Goal: Information Seeking & Learning: Learn about a topic

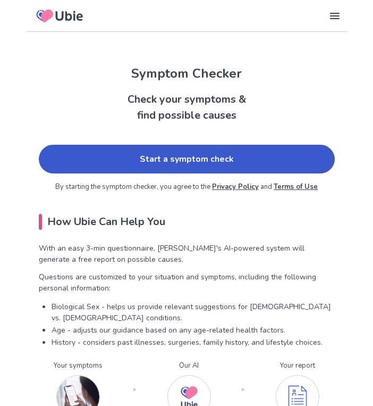
click at [109, 166] on link "Start a symptom check" at bounding box center [187, 159] width 296 height 29
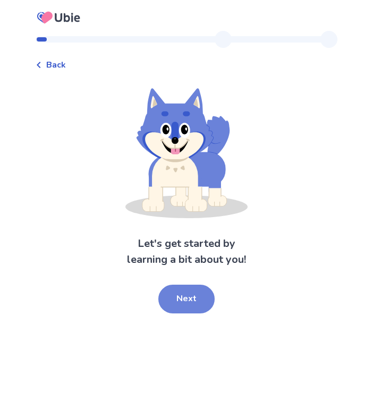
click at [185, 297] on button "Next" at bounding box center [186, 299] width 56 height 29
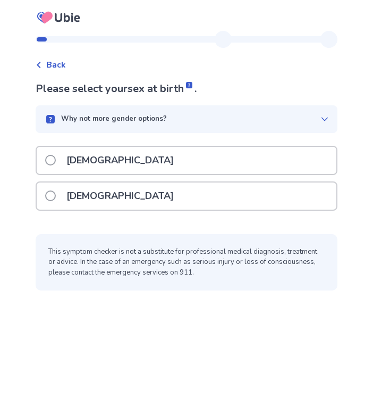
click at [191, 188] on div "[DEMOGRAPHIC_DATA]" at bounding box center [187, 195] width 300 height 27
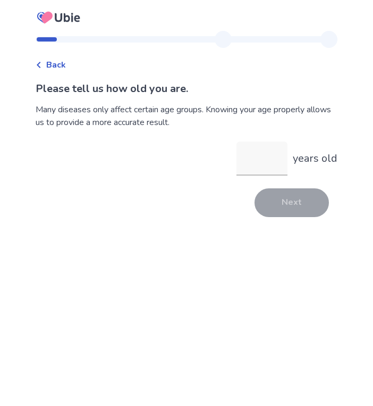
type input "*"
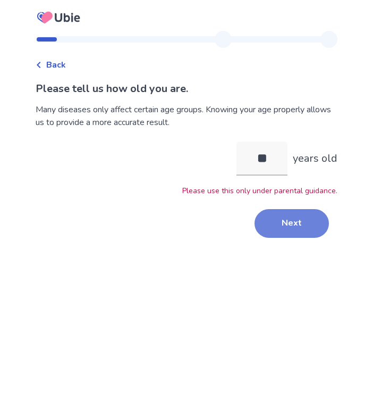
type input "**"
click at [303, 218] on button "Next" at bounding box center [292, 223] width 74 height 29
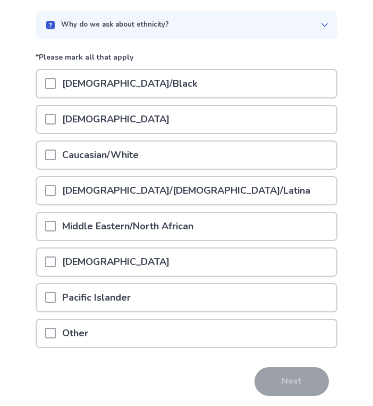
scroll to position [94, 0]
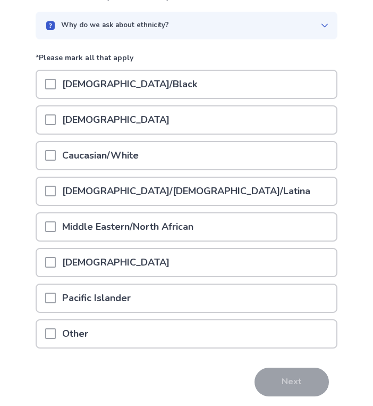
click at [238, 150] on div "Caucasian/White" at bounding box center [187, 155] width 300 height 27
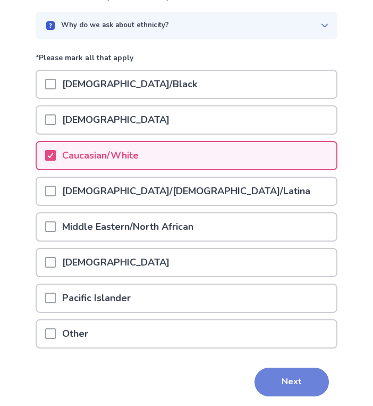
click at [297, 388] on button "Next" at bounding box center [292, 382] width 74 height 29
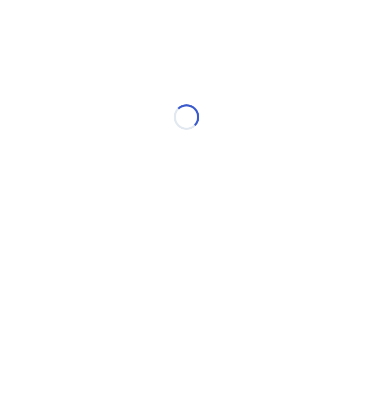
scroll to position [0, 0]
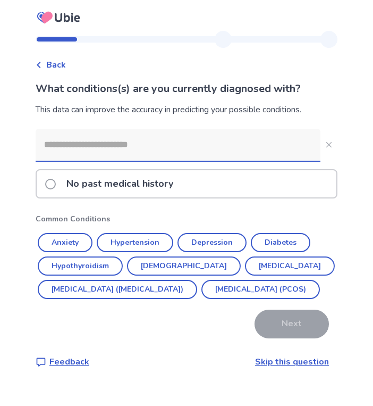
click at [136, 181] on p "No past medical history" at bounding box center [120, 183] width 120 height 27
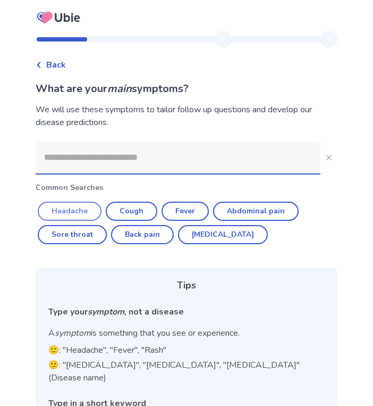
click at [76, 211] on button "Headache" at bounding box center [70, 211] width 64 height 19
type input "********"
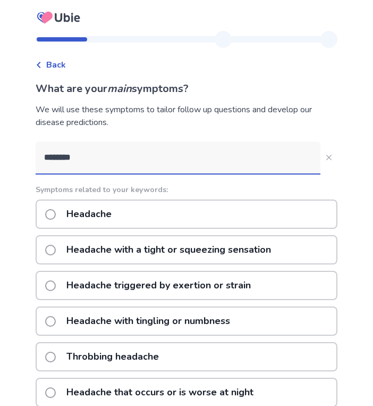
click at [76, 213] on p "Headache" at bounding box center [89, 214] width 58 height 27
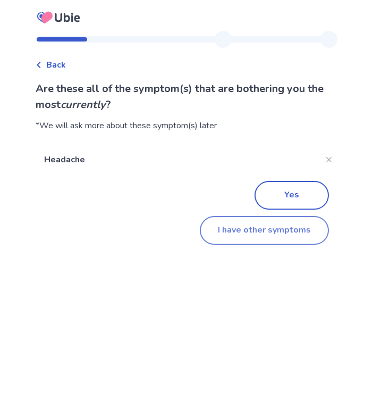
click at [223, 227] on button "I have other symptoms" at bounding box center [264, 230] width 129 height 29
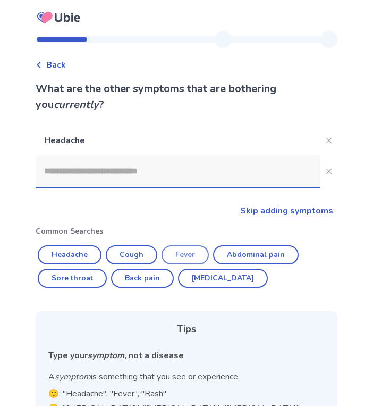
click at [195, 249] on button "Fever" at bounding box center [185, 254] width 47 height 19
type input "*****"
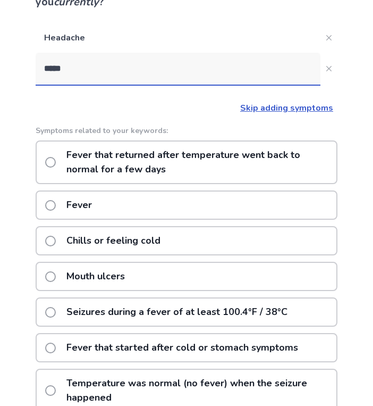
scroll to position [104, 0]
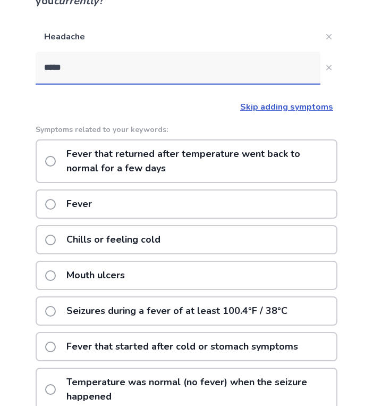
click at [56, 158] on span at bounding box center [50, 161] width 11 height 11
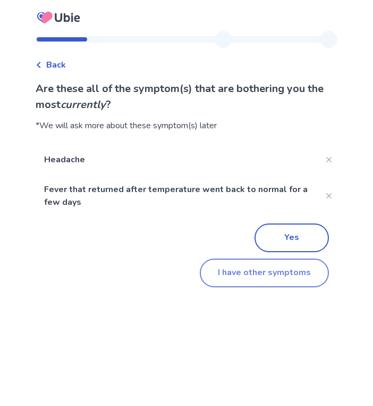
click at [275, 273] on button "I have other symptoms" at bounding box center [264, 272] width 129 height 29
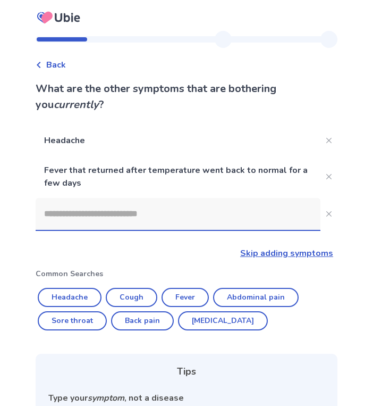
scroll to position [104, 0]
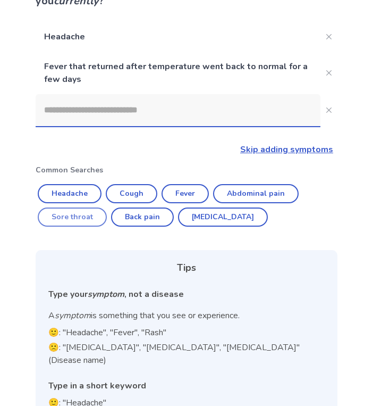
click at [94, 213] on button "Sore throat" at bounding box center [72, 216] width 69 height 19
type input "**********"
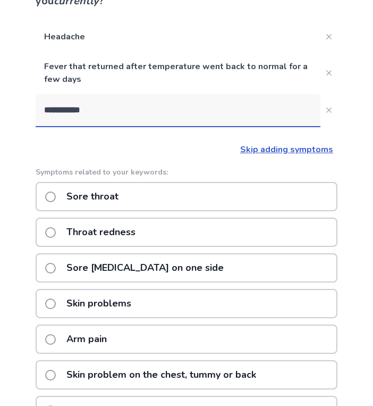
click at [232, 188] on div "Sore throat" at bounding box center [187, 196] width 302 height 29
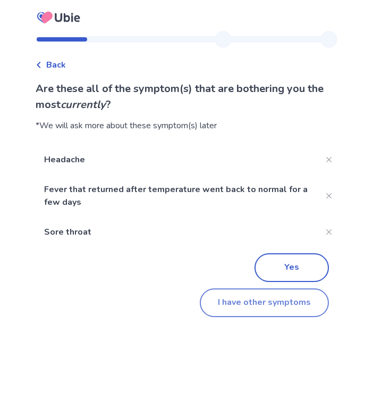
click at [279, 299] on button "I have other symptoms" at bounding box center [264, 302] width 129 height 29
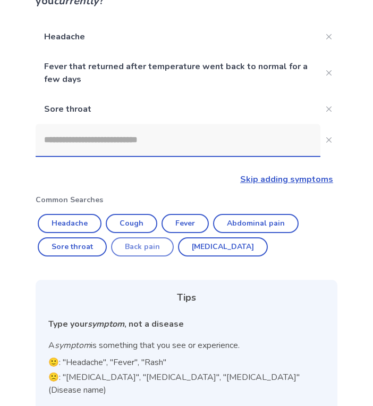
click at [157, 242] on button "Back pain" at bounding box center [142, 246] width 63 height 19
type input "*********"
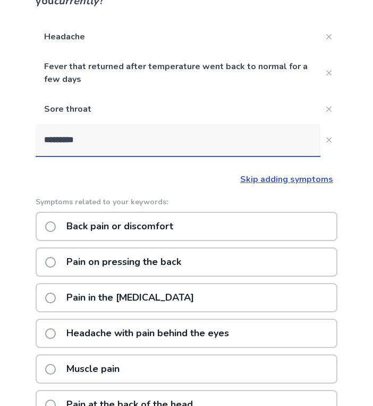
click at [157, 223] on p "Back pain or discomfort" at bounding box center [120, 226] width 120 height 27
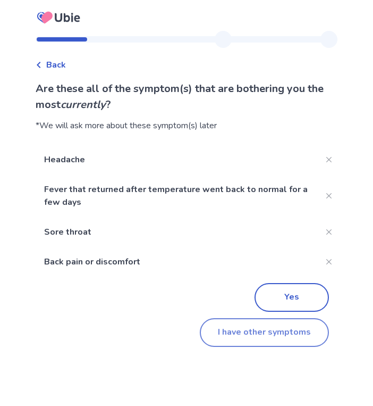
click at [258, 343] on button "I have other symptoms" at bounding box center [264, 332] width 129 height 29
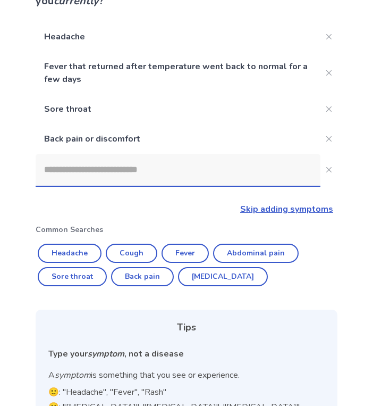
click at [153, 168] on input at bounding box center [178, 170] width 285 height 32
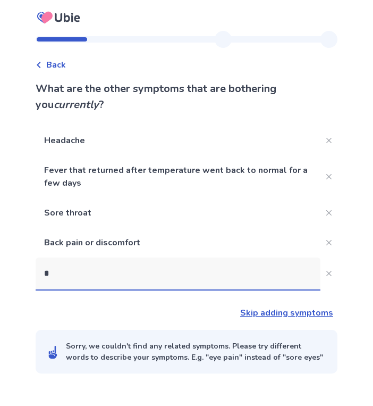
scroll to position [0, 0]
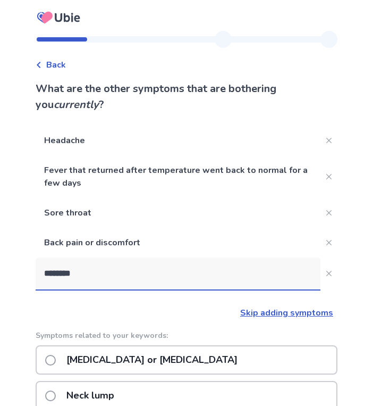
type input "*********"
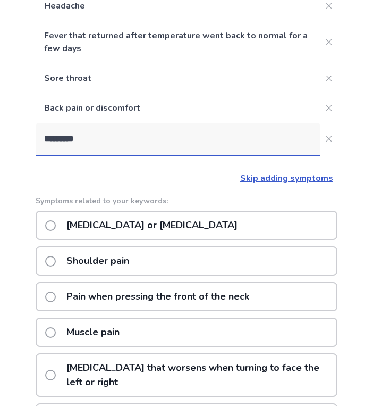
scroll to position [148, 0]
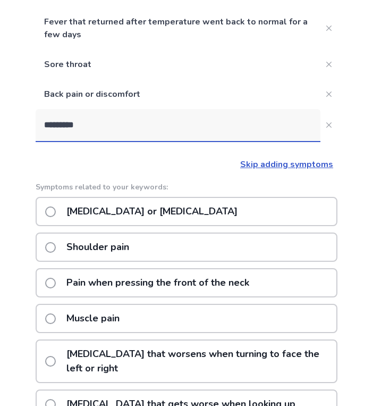
click at [122, 243] on p "Shoulder pain" at bounding box center [98, 246] width 76 height 27
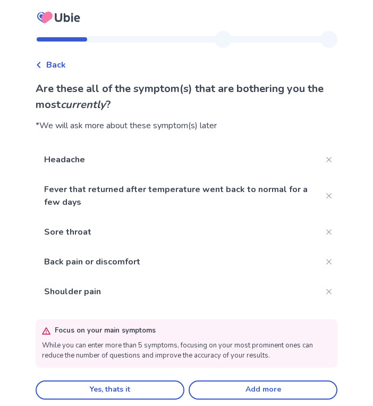
scroll to position [6, 0]
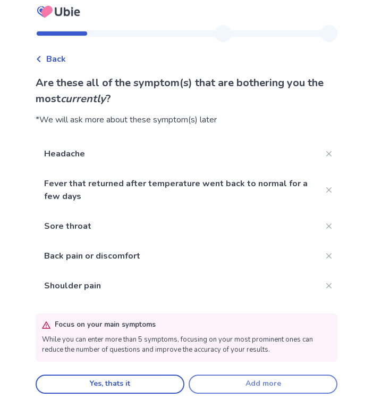
click at [237, 381] on button "Add more" at bounding box center [263, 383] width 149 height 19
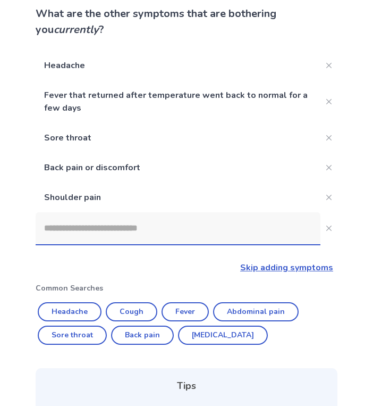
scroll to position [70, 0]
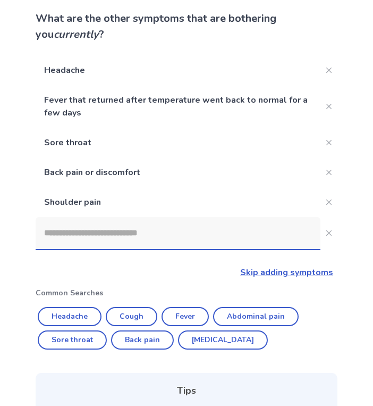
click at [165, 238] on input at bounding box center [178, 233] width 285 height 32
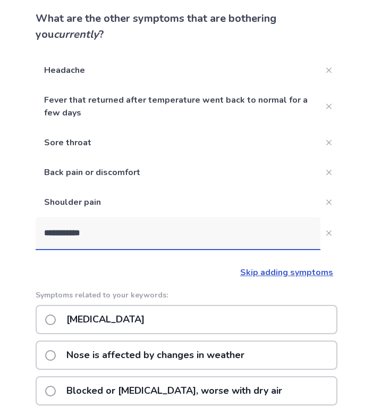
type input "**********"
click at [177, 319] on div "Stuffy nose" at bounding box center [187, 319] width 302 height 29
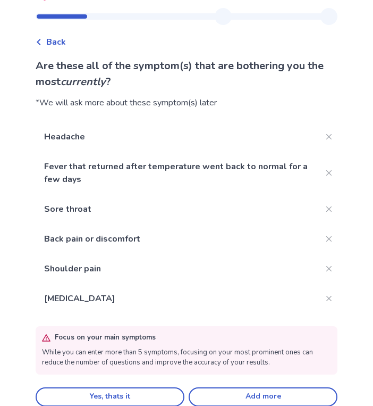
scroll to position [36, 0]
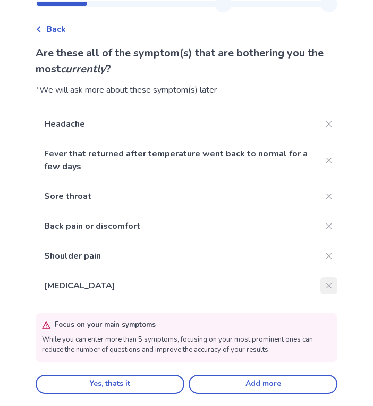
click at [327, 283] on icon "Close" at bounding box center [329, 285] width 5 height 5
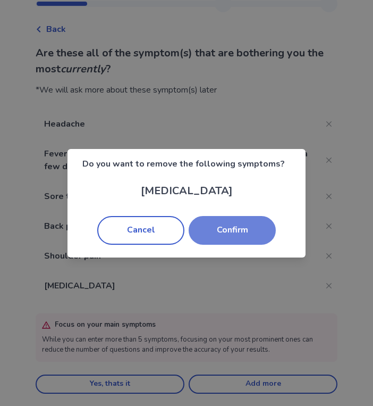
click at [221, 226] on button "Confirm" at bounding box center [232, 230] width 87 height 29
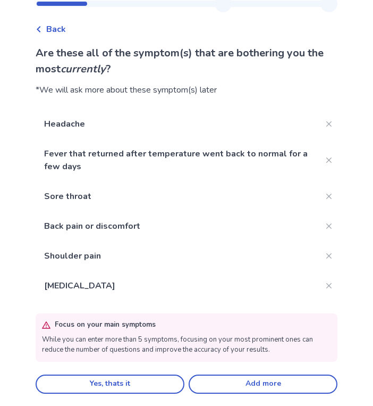
scroll to position [6, 0]
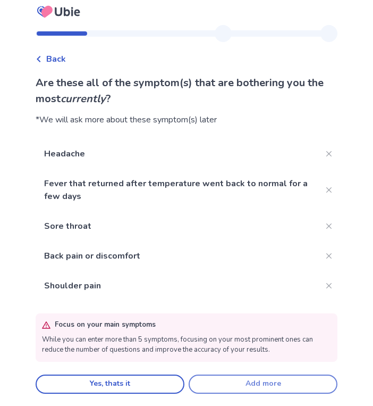
click at [227, 381] on button "Add more" at bounding box center [263, 383] width 149 height 19
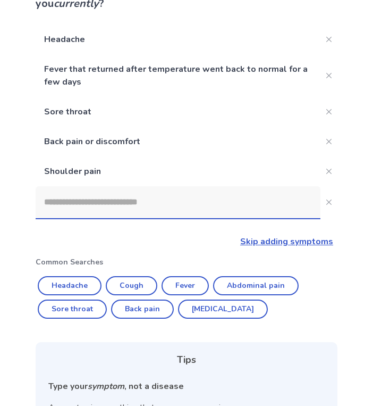
scroll to position [103, 0]
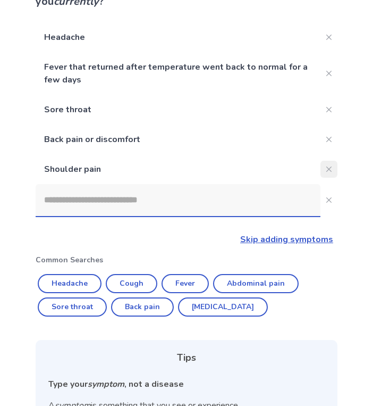
click at [322, 173] on button "Close" at bounding box center [329, 169] width 17 height 17
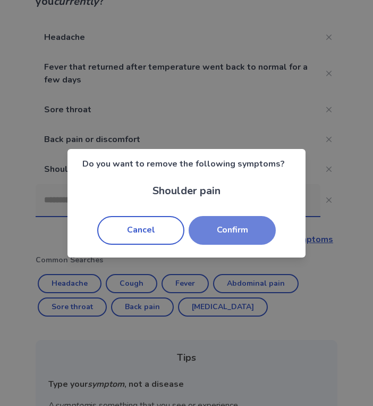
click at [237, 237] on button "Confirm" at bounding box center [232, 230] width 87 height 29
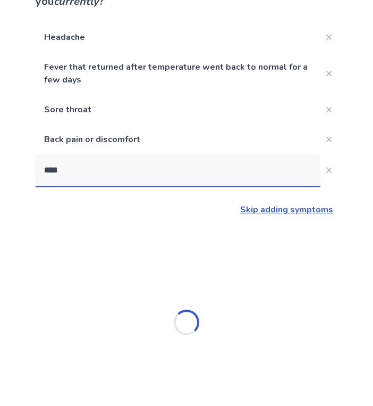
scroll to position [0, 0]
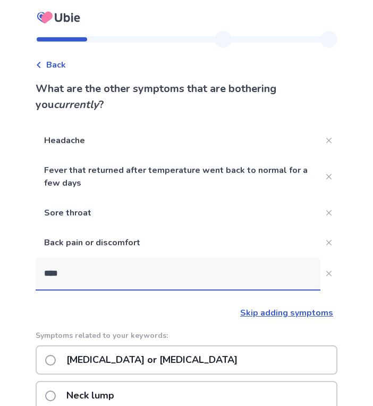
type input "****"
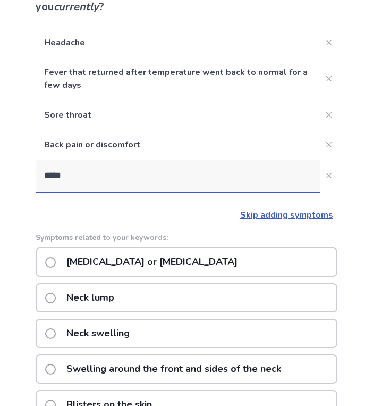
scroll to position [103, 0]
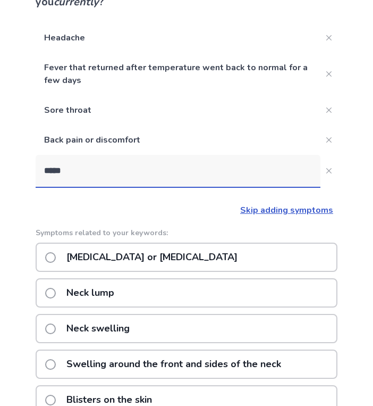
click at [161, 258] on p "Neck pain or stiffness" at bounding box center [152, 257] width 184 height 27
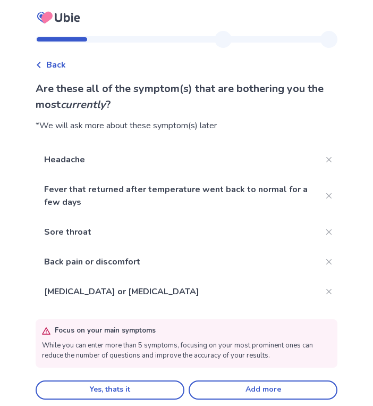
scroll to position [6, 0]
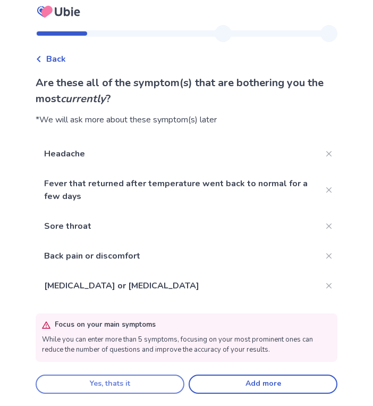
click at [159, 381] on button "Yes, thats it" at bounding box center [110, 383] width 149 height 19
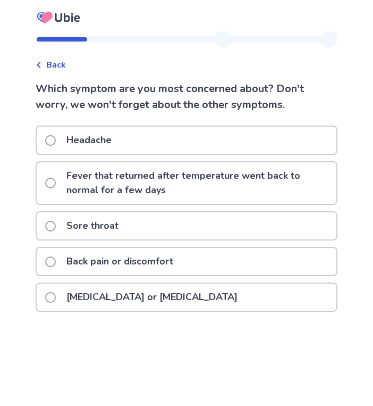
click at [154, 219] on div "Sore throat" at bounding box center [187, 225] width 300 height 27
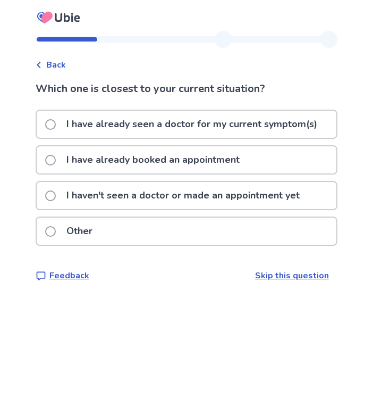
click at [59, 62] on span "Back" at bounding box center [56, 65] width 20 height 13
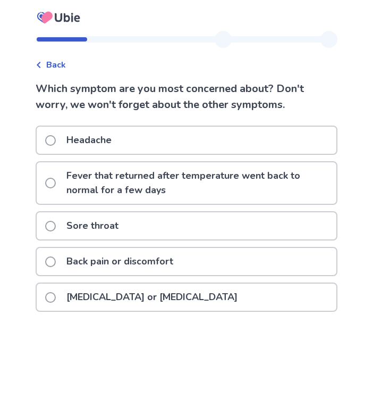
click at [102, 297] on p "Neck pain or stiffness" at bounding box center [152, 296] width 184 height 27
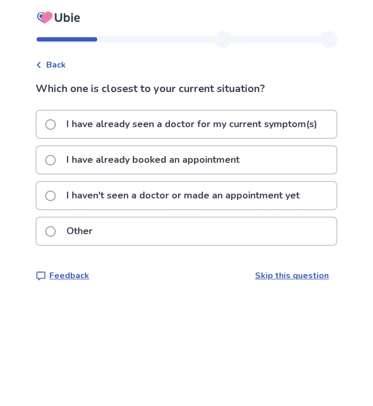
click at [108, 195] on p "I haven't seen a doctor or made an appointment yet" at bounding box center [183, 195] width 246 height 27
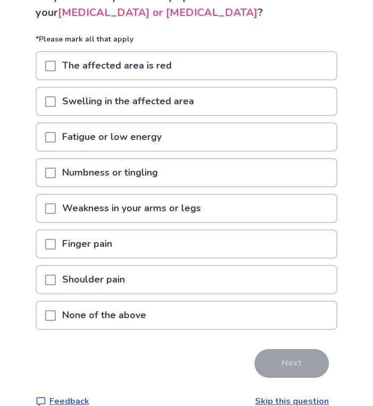
scroll to position [111, 0]
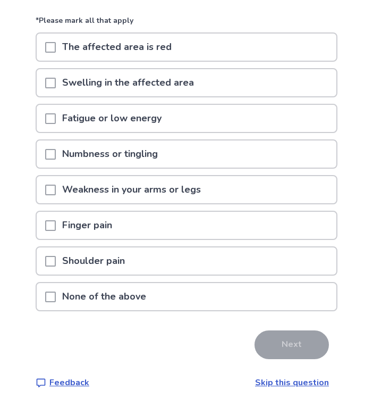
click at [127, 115] on p "Fatigue or low energy" at bounding box center [112, 118] width 112 height 27
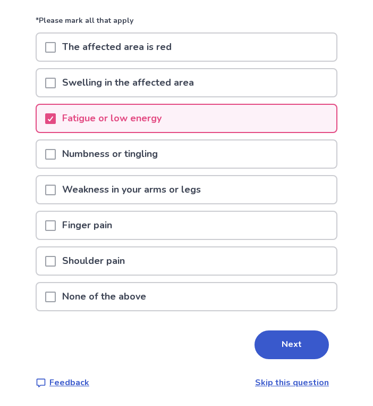
click at [102, 262] on p "Shoulder pain" at bounding box center [94, 260] width 76 height 27
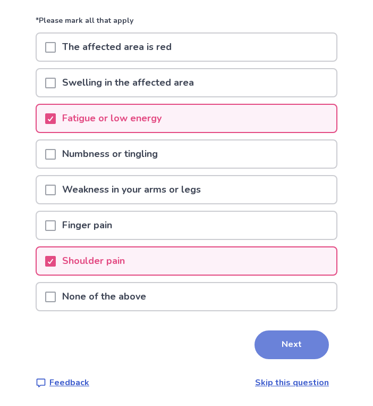
click at [287, 332] on button "Next" at bounding box center [292, 344] width 74 height 29
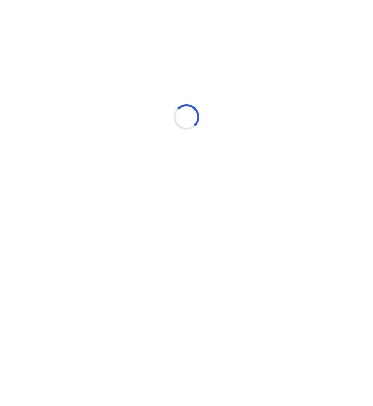
select select "*"
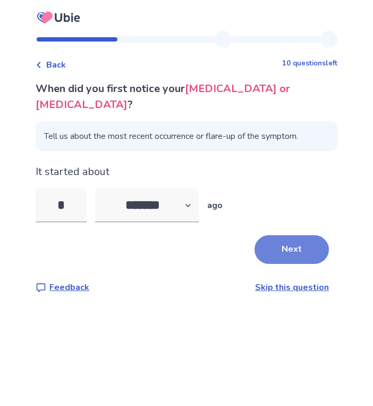
type input "*"
click at [302, 237] on button "Next" at bounding box center [292, 249] width 74 height 29
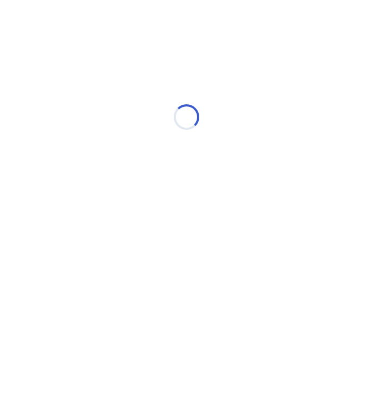
select select "*"
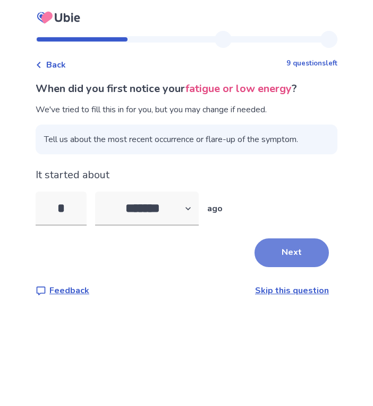
type input "*"
click at [289, 250] on button "Next" at bounding box center [292, 252] width 74 height 29
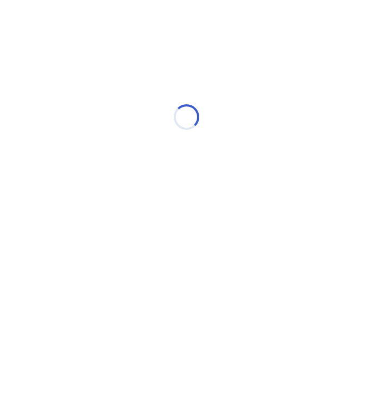
select select "*"
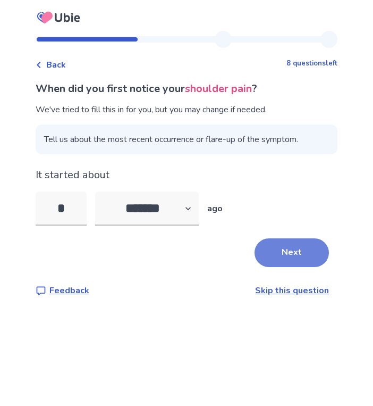
type input "*"
click at [302, 252] on button "Next" at bounding box center [292, 252] width 74 height 29
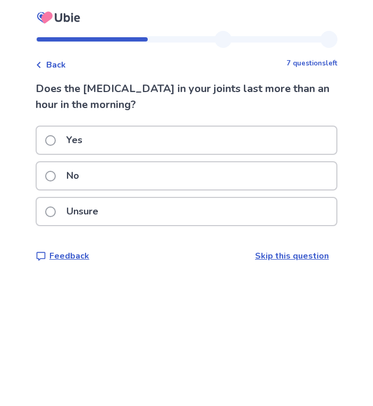
click at [282, 141] on div "Yes" at bounding box center [187, 140] width 300 height 27
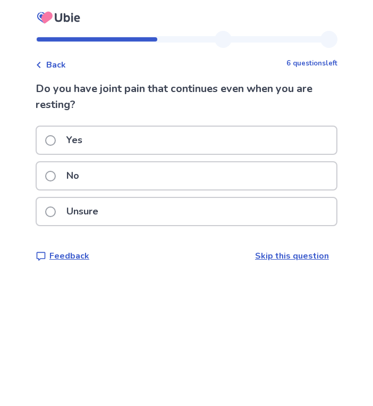
click at [282, 141] on div "Yes" at bounding box center [187, 140] width 300 height 27
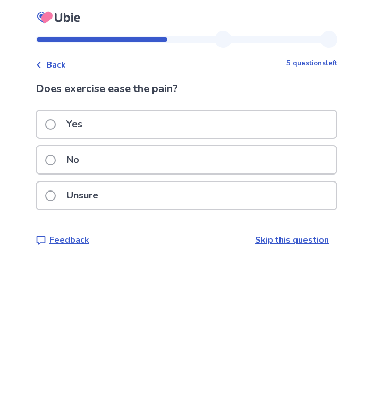
click at [266, 191] on div "Unsure" at bounding box center [187, 195] width 300 height 27
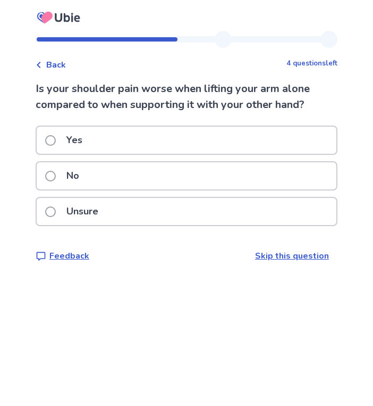
click at [253, 170] on div "No" at bounding box center [187, 175] width 300 height 27
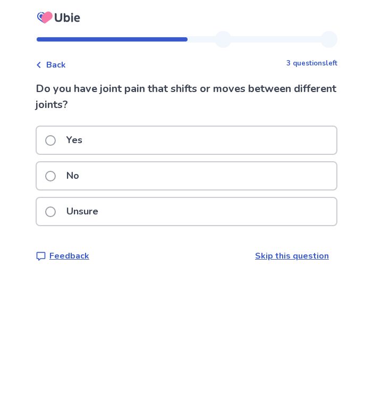
click at [249, 177] on div "No" at bounding box center [187, 175] width 300 height 27
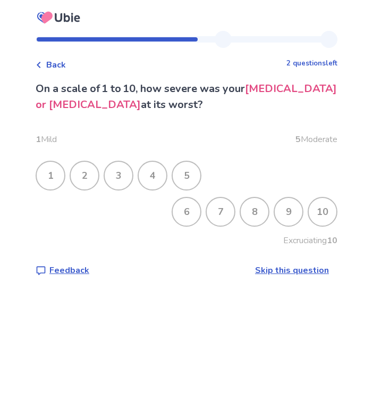
click at [187, 207] on div "6" at bounding box center [187, 212] width 28 height 28
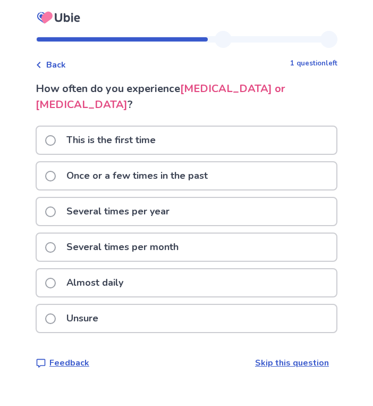
click at [184, 198] on div "Several times per year" at bounding box center [187, 211] width 300 height 27
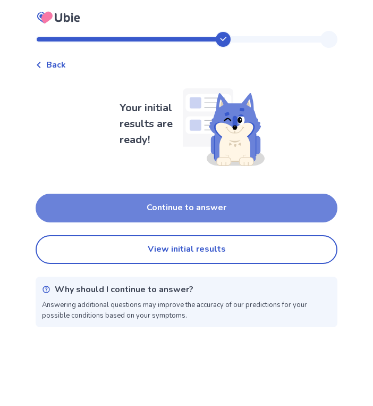
click at [179, 206] on button "Continue to answer" at bounding box center [187, 208] width 302 height 29
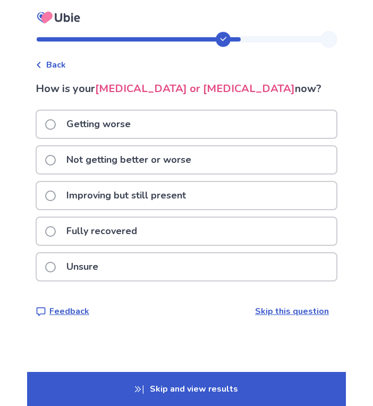
click at [185, 192] on p "Improving but still present" at bounding box center [126, 195] width 132 height 27
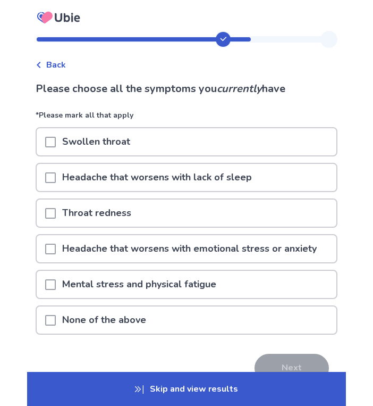
click at [129, 140] on p "Swollen throat" at bounding box center [96, 141] width 81 height 27
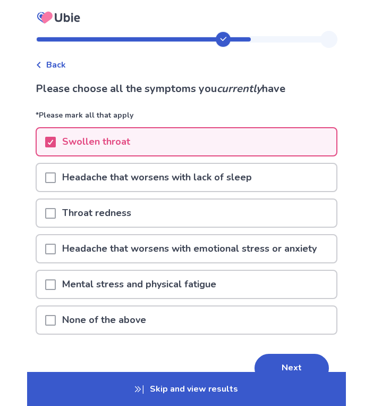
click at [111, 246] on p "Headache that worsens with emotional stress or anxiety" at bounding box center [190, 248] width 268 height 27
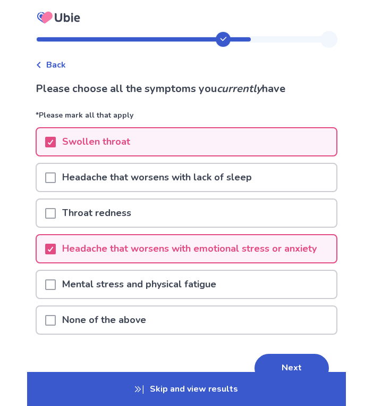
click at [143, 183] on p "Headache that worsens with lack of sleep" at bounding box center [157, 177] width 203 height 27
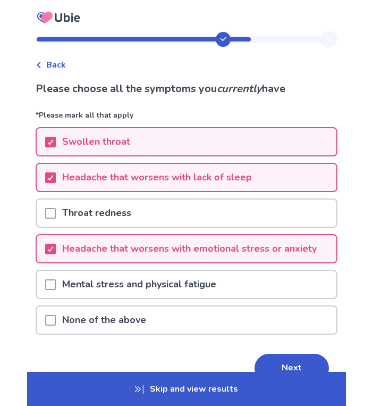
click at [128, 289] on p "Mental stress and physical fatigue" at bounding box center [139, 284] width 167 height 27
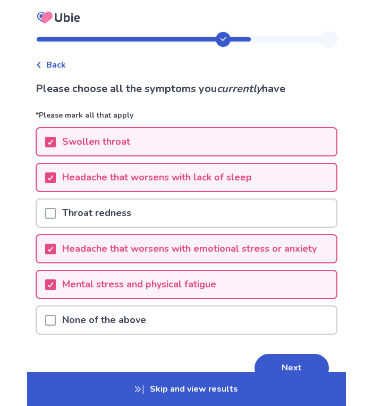
scroll to position [57, 0]
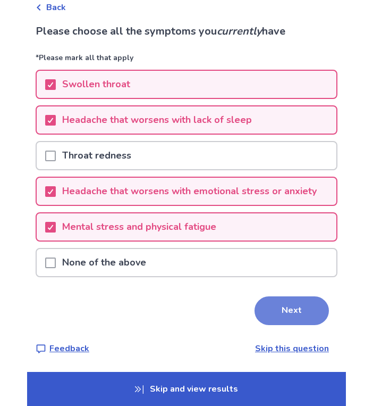
click at [302, 314] on button "Next" at bounding box center [292, 310] width 74 height 29
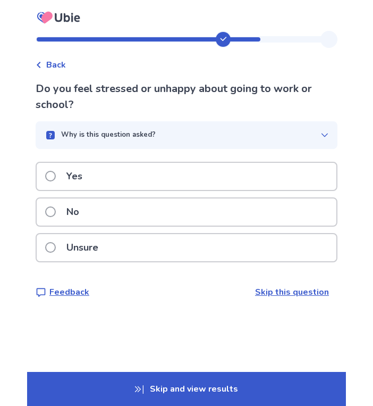
click at [203, 170] on div "Yes" at bounding box center [187, 176] width 300 height 27
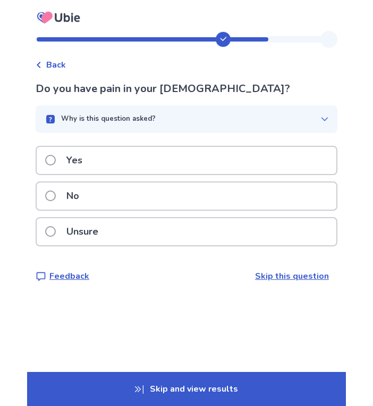
click at [186, 227] on div "Unsure" at bounding box center [187, 231] width 300 height 27
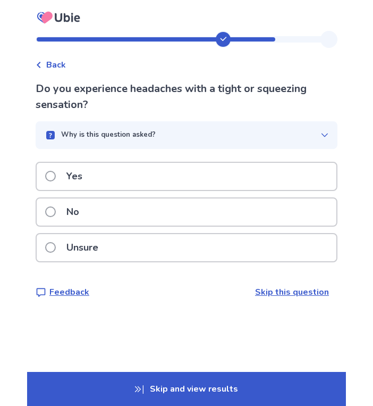
click at [193, 171] on div "Yes" at bounding box center [187, 176] width 300 height 27
click at [196, 172] on div "Yes" at bounding box center [187, 176] width 300 height 27
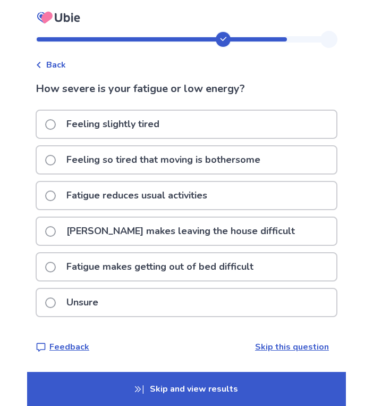
click at [156, 263] on p "Fatigue makes getting out of bed difficult" at bounding box center [160, 266] width 200 height 27
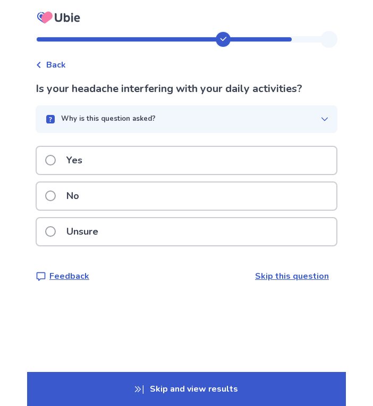
click at [179, 223] on div "Unsure" at bounding box center [187, 231] width 300 height 27
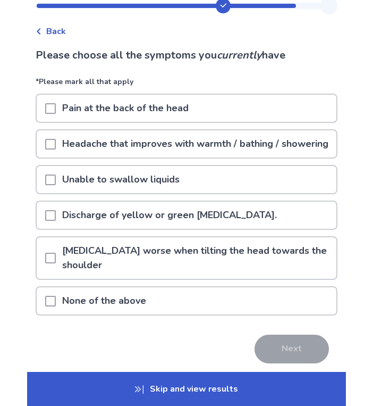
scroll to position [34, 0]
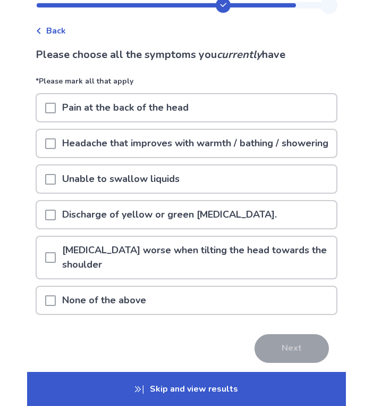
click at [165, 264] on p "Neck pain worse when tilting the head towards the shoulder" at bounding box center [196, 257] width 281 height 41
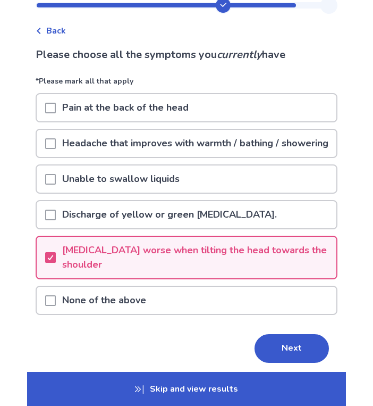
click at [174, 228] on p "Discharge of yellow or green sputum." at bounding box center [170, 214] width 228 height 27
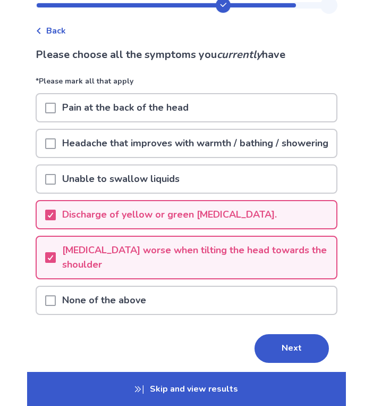
click at [199, 151] on p "Headache that improves with warmth / bathing / showering" at bounding box center [195, 143] width 279 height 27
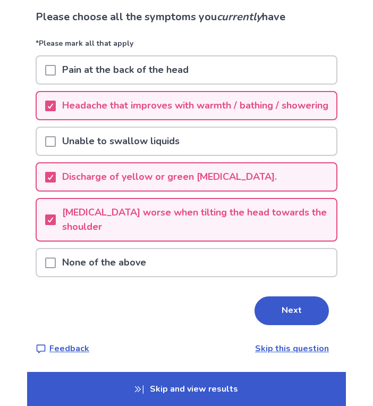
scroll to position [86, 0]
click at [274, 308] on button "Next" at bounding box center [292, 310] width 74 height 29
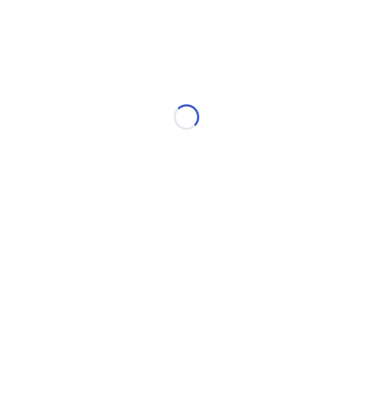
scroll to position [0, 0]
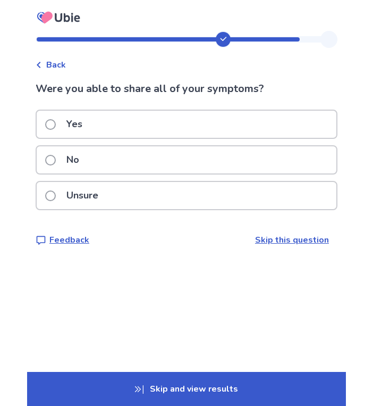
click at [230, 120] on div "Yes" at bounding box center [187, 124] width 300 height 27
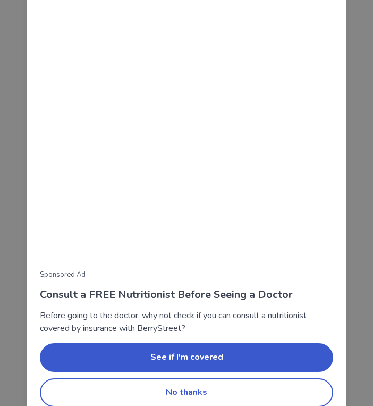
scroll to position [59, 0]
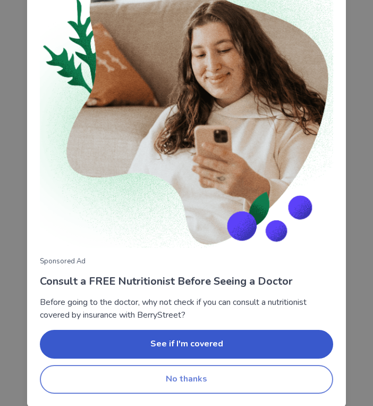
click at [237, 386] on button "No thanks" at bounding box center [187, 379] width 294 height 29
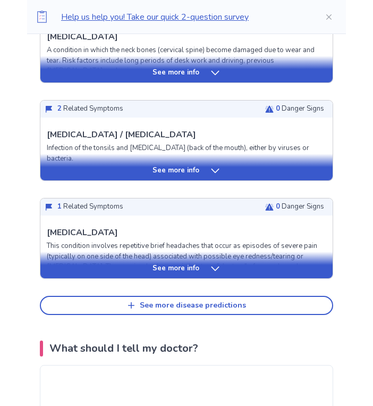
scroll to position [455, 0]
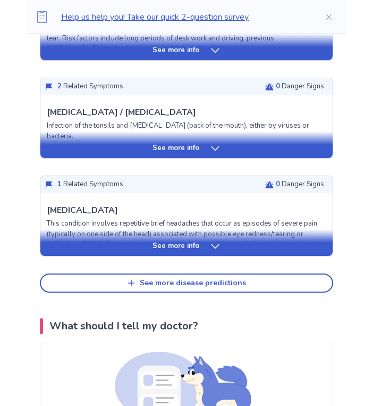
click at [210, 149] on icon at bounding box center [215, 148] width 11 height 11
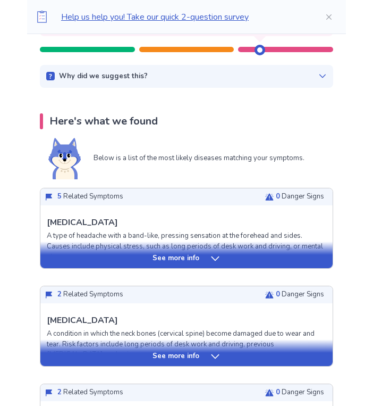
scroll to position [151, 0]
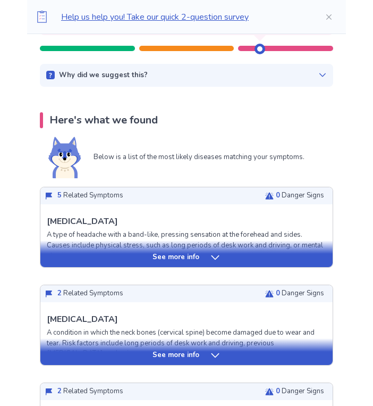
click at [187, 299] on div "2 Related Symptoms 0 Danger Signs" at bounding box center [186, 293] width 293 height 17
click at [188, 356] on p "See more info" at bounding box center [176, 355] width 47 height 11
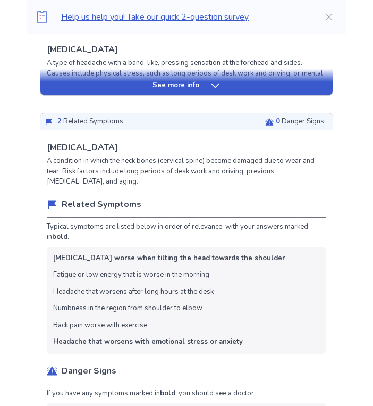
scroll to position [226, 0]
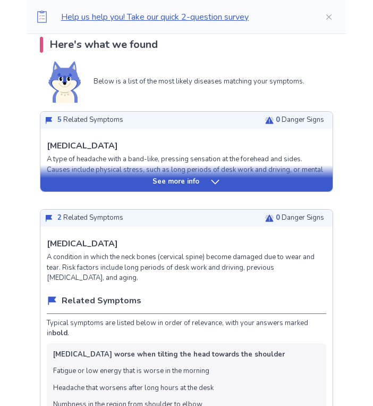
click at [145, 182] on div "See more info" at bounding box center [186, 182] width 293 height 11
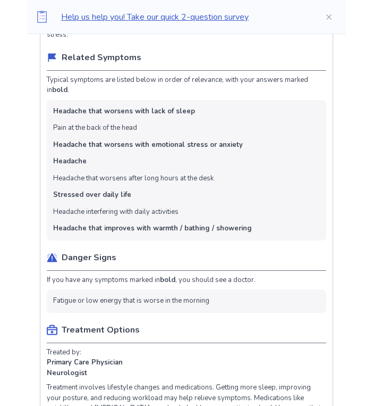
scroll to position [336, 0]
